Goal: Task Accomplishment & Management: Complete application form

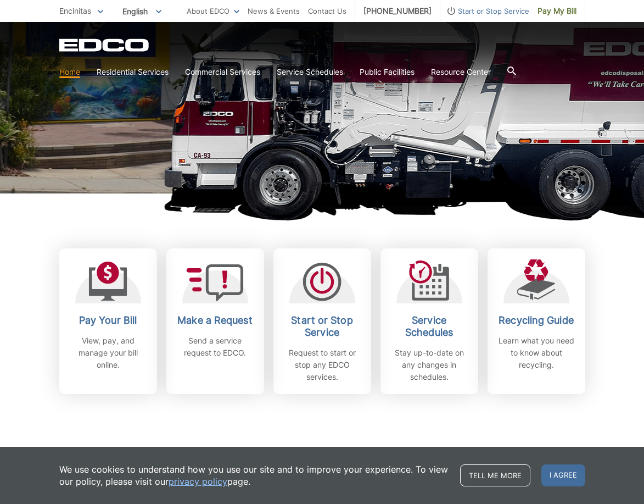
scroll to position [159, 0]
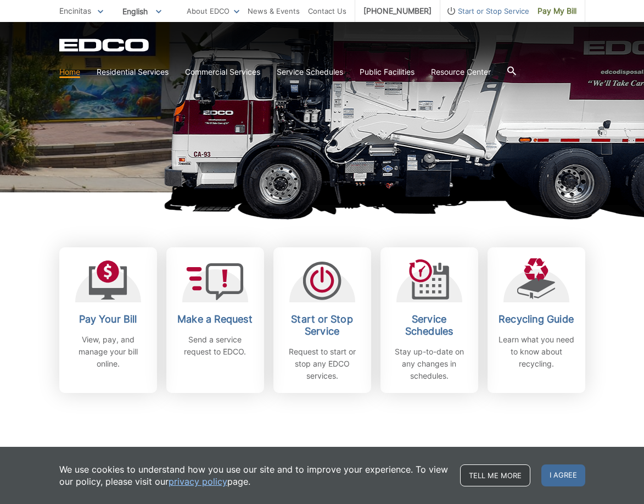
click at [512, 476] on link "Tell me more" at bounding box center [495, 475] width 70 height 22
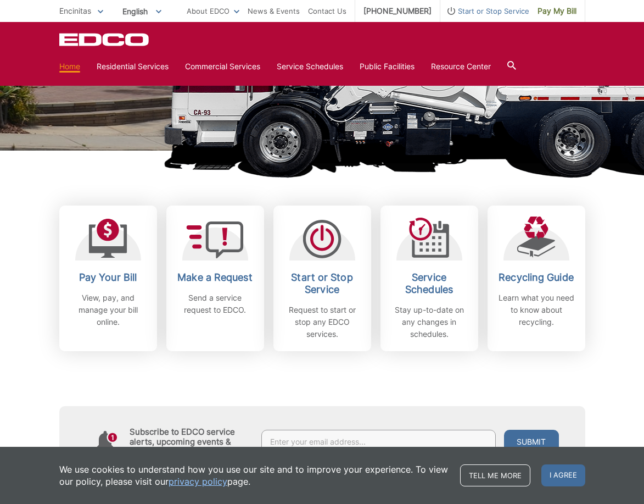
scroll to position [233, 0]
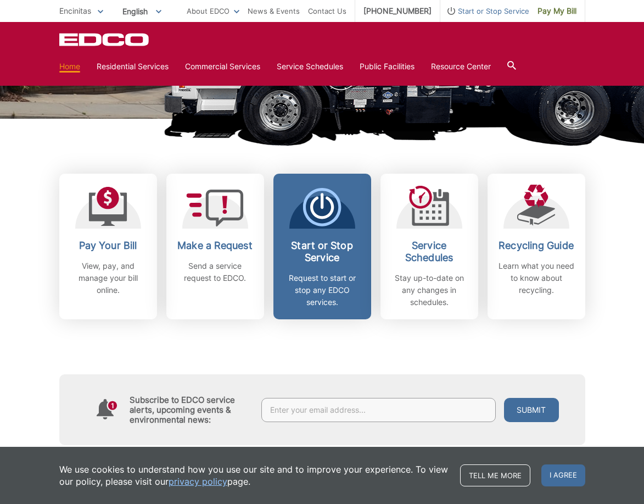
click at [314, 260] on h2 "Start or Stop Service" at bounding box center [322, 252] width 81 height 24
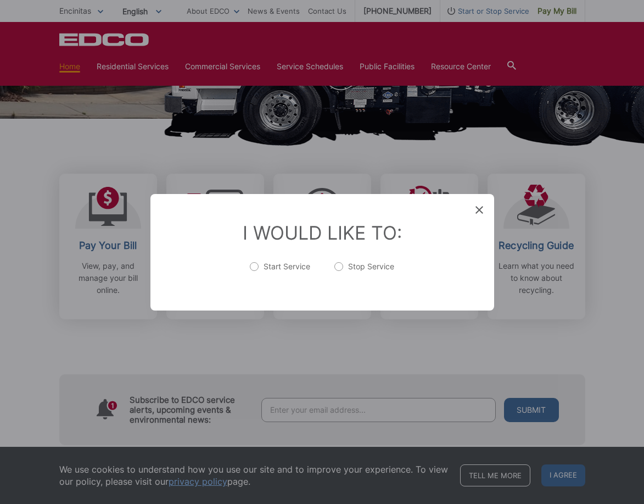
click at [253, 263] on label "Start Service" at bounding box center [280, 272] width 60 height 22
radio input "true"
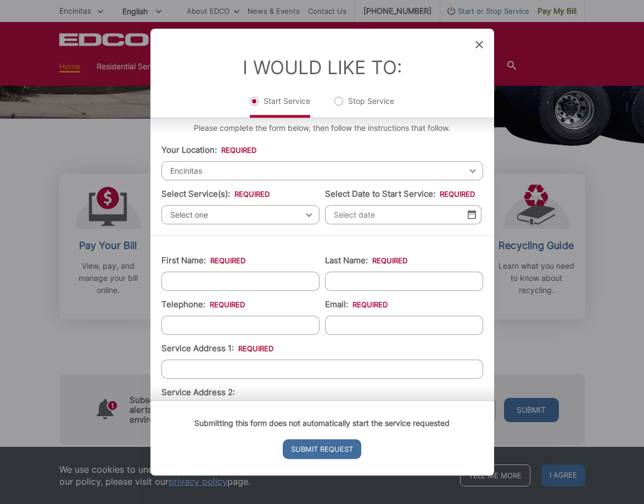
scroll to position [10, 0]
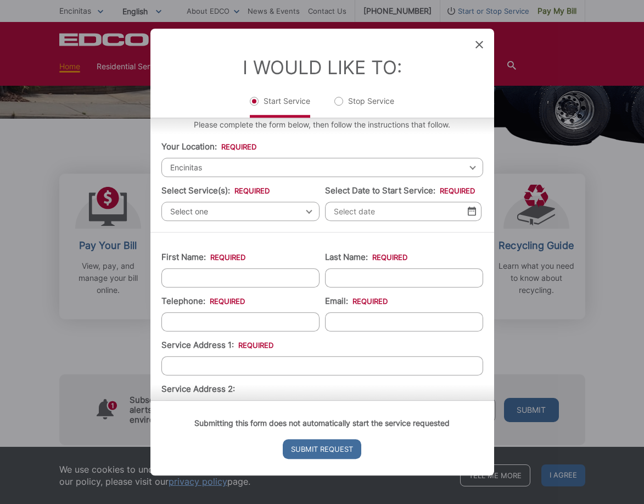
click at [285, 210] on span "Select one" at bounding box center [240, 211] width 158 height 19
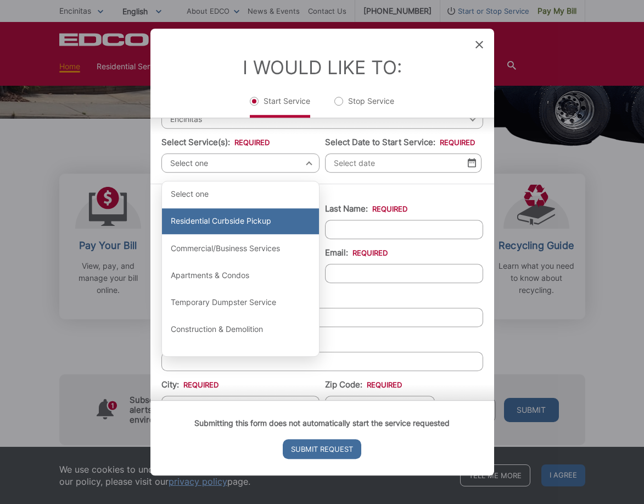
scroll to position [62, 0]
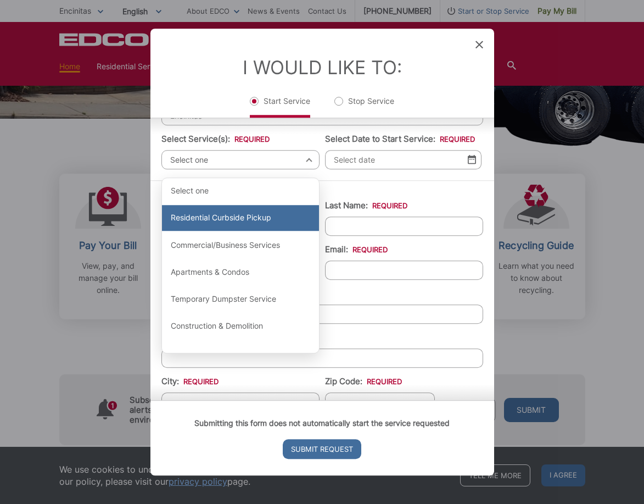
click at [243, 218] on div "Residential Curbside Pickup" at bounding box center [240, 218] width 157 height 26
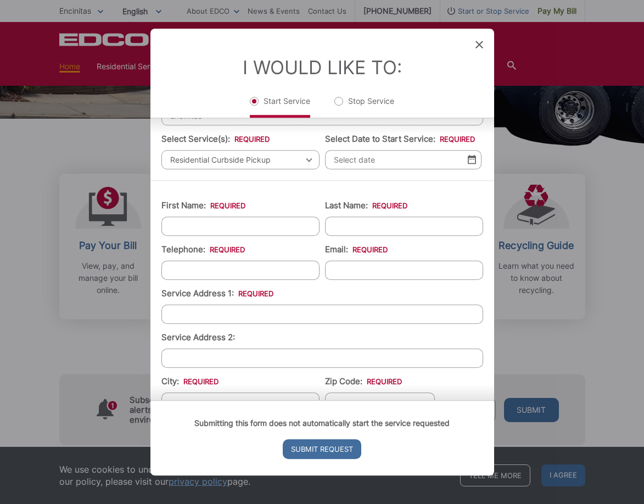
click at [372, 169] on input "Select Date to Start Service: *" at bounding box center [403, 159] width 157 height 19
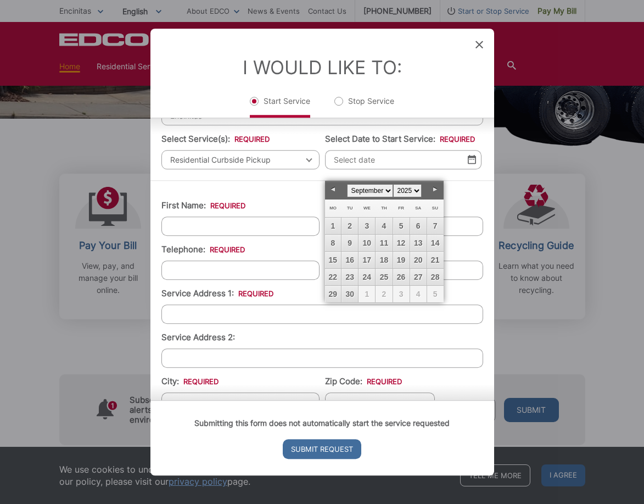
click at [368, 292] on span "1" at bounding box center [367, 294] width 16 height 16
click at [346, 292] on link "30" at bounding box center [350, 294] width 16 height 16
type input "[DATE]"
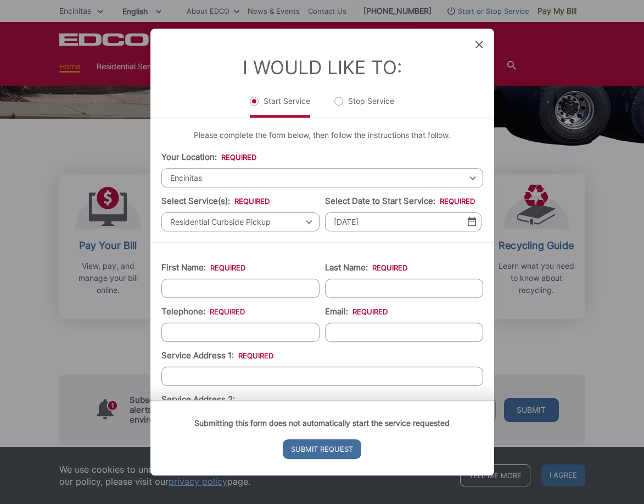
scroll to position [0, 0]
click at [477, 44] on icon at bounding box center [480, 45] width 8 height 8
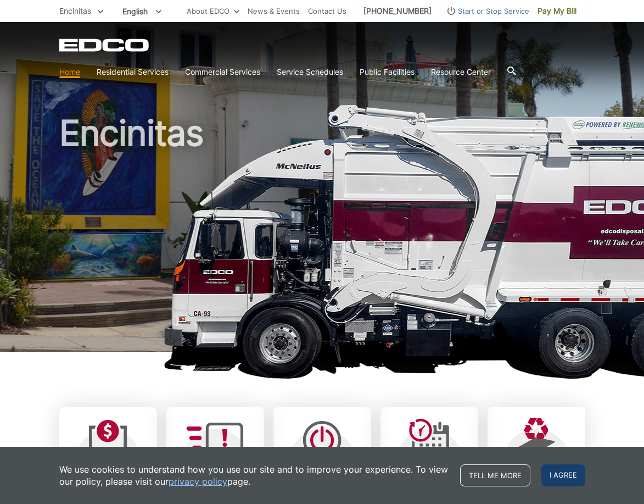
click at [560, 477] on span "I agree" at bounding box center [564, 475] width 44 height 22
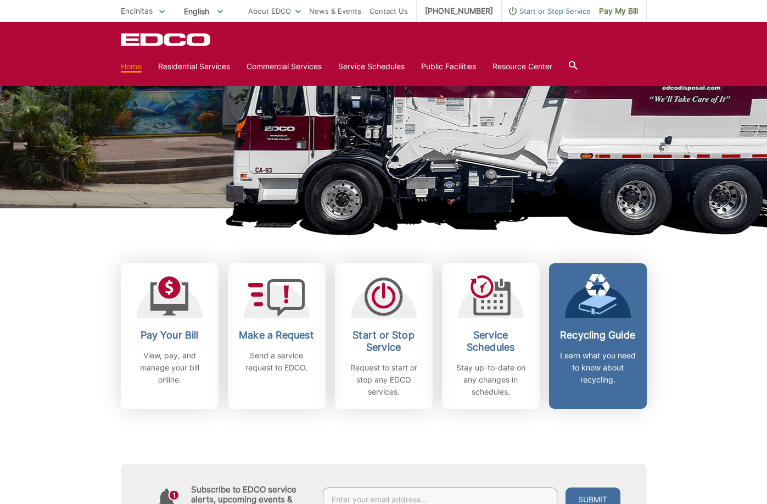
scroll to position [144, 0]
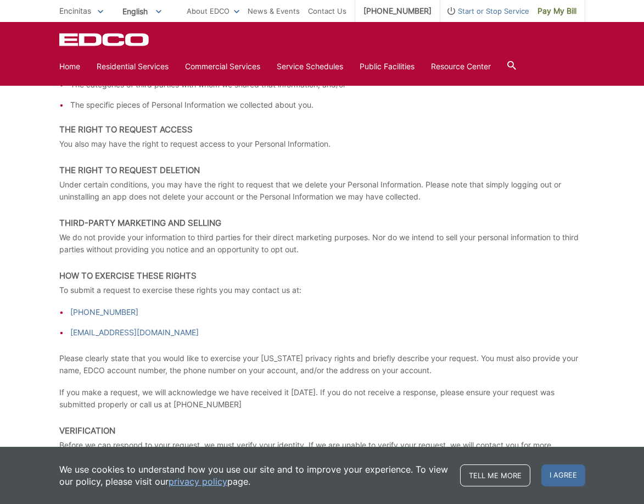
scroll to position [1594, 0]
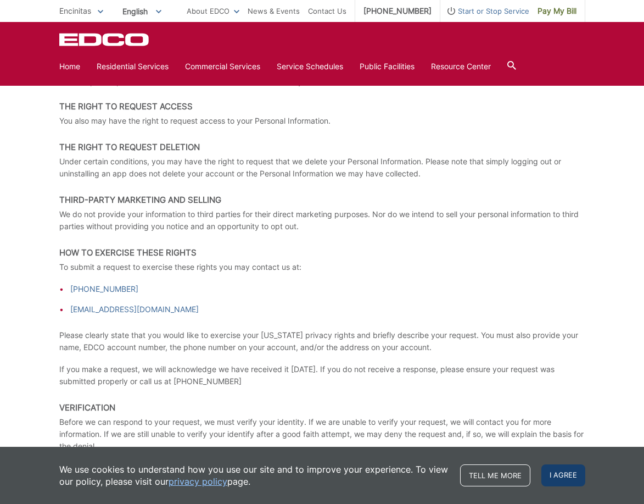
click at [550, 478] on span "I agree" at bounding box center [564, 475] width 44 height 22
